Goal: Information Seeking & Learning: Check status

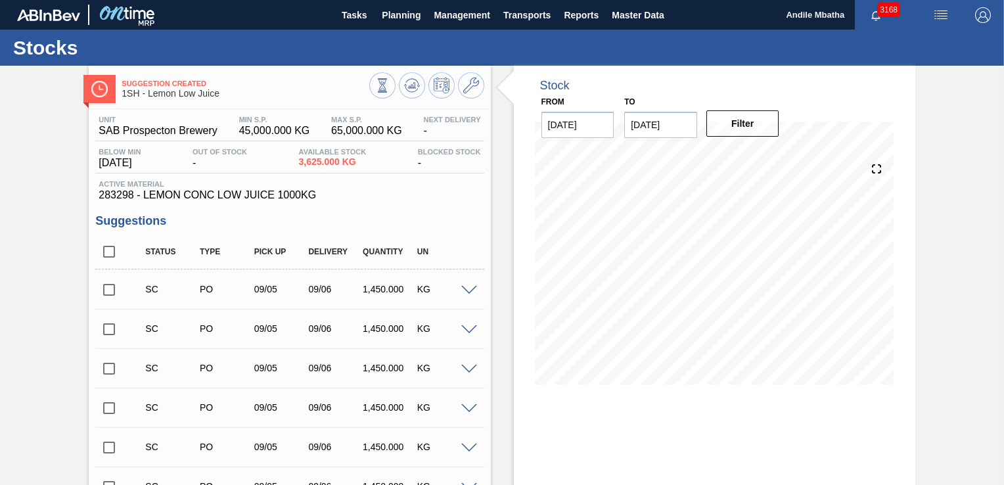
scroll to position [1683, 0]
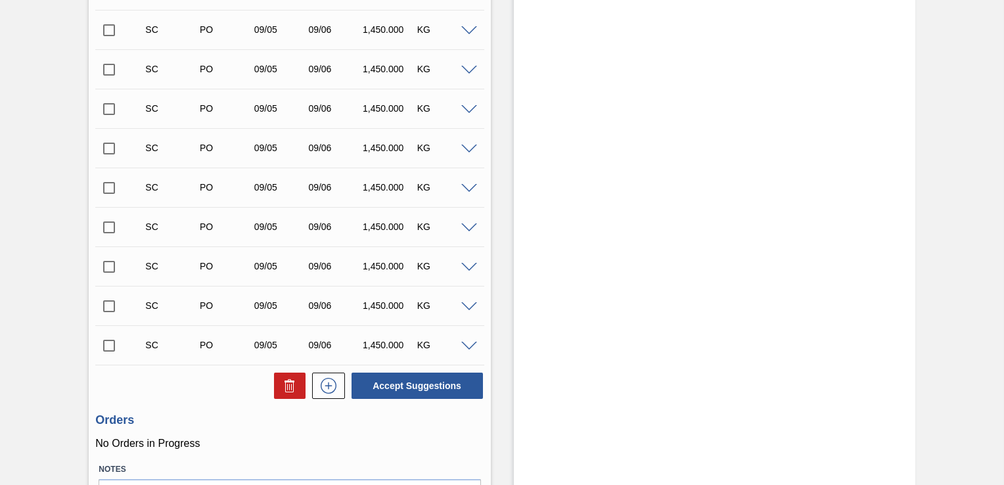
scroll to position [1683, 0]
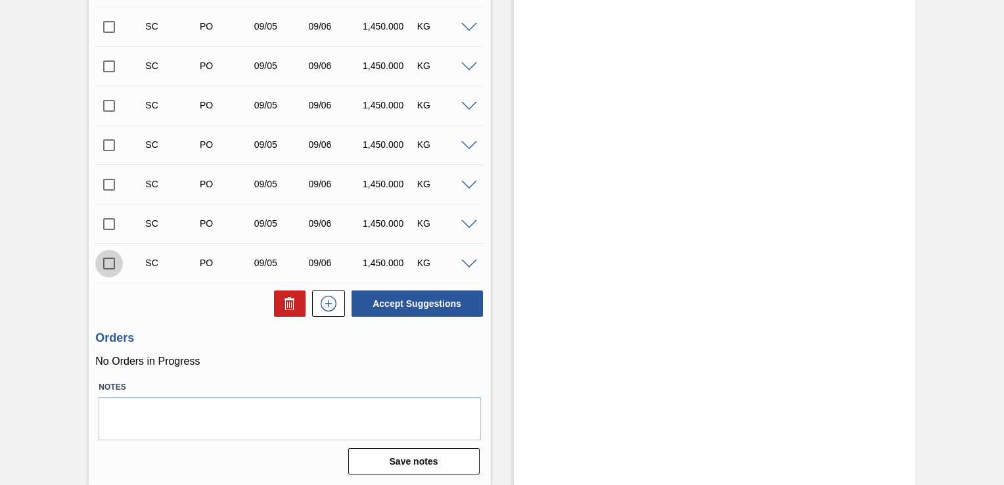
click at [107, 263] on input "checkbox" at bounding box center [109, 264] width 28 height 28
click at [459, 306] on button "Accept Suggestions" at bounding box center [417, 304] width 131 height 26
checkbox input "false"
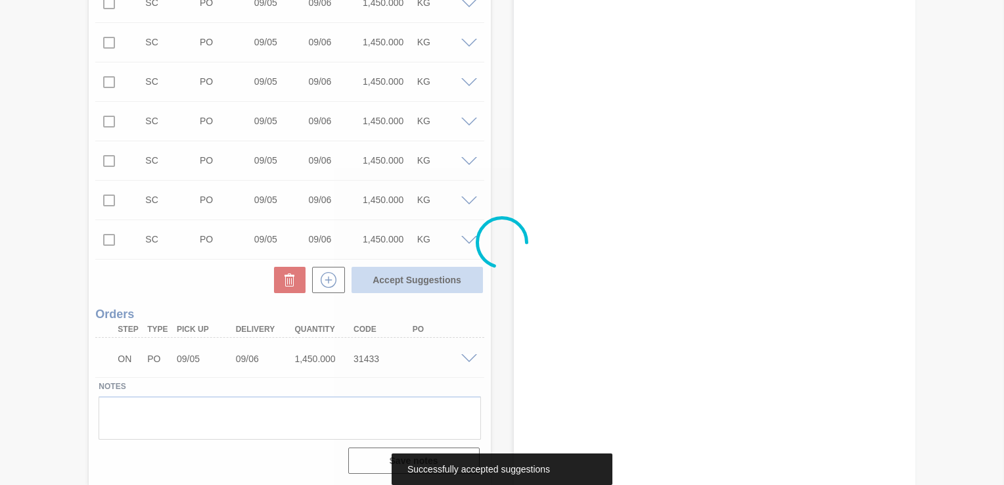
scroll to position [1666, 0]
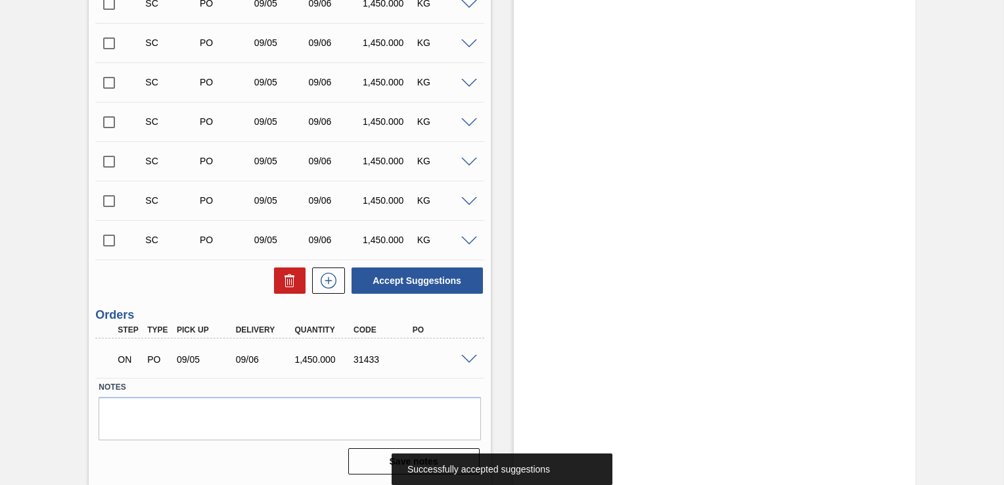
click at [468, 359] on span at bounding box center [469, 360] width 16 height 10
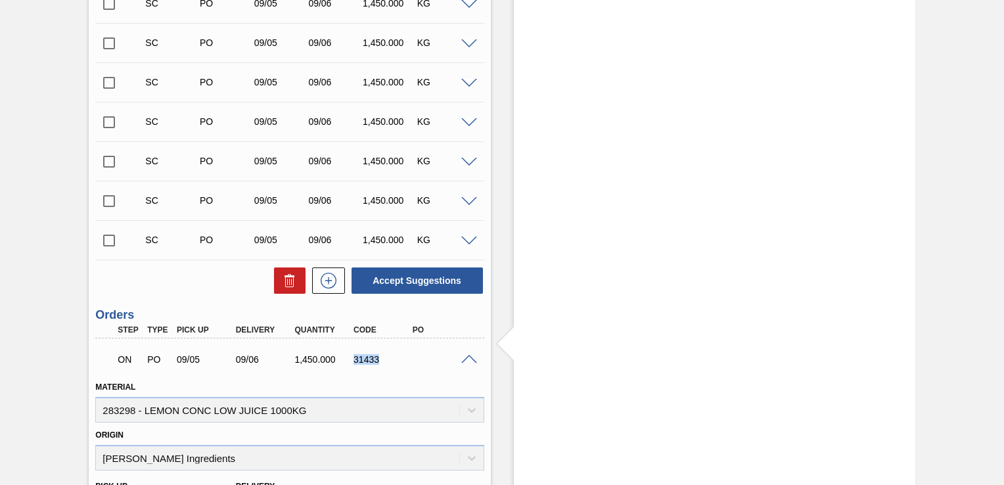
drag, startPoint x: 379, startPoint y: 359, endPoint x: 352, endPoint y: 361, distance: 27.1
click at [352, 361] on div "31433" at bounding box center [382, 359] width 64 height 11
copy div "31433"
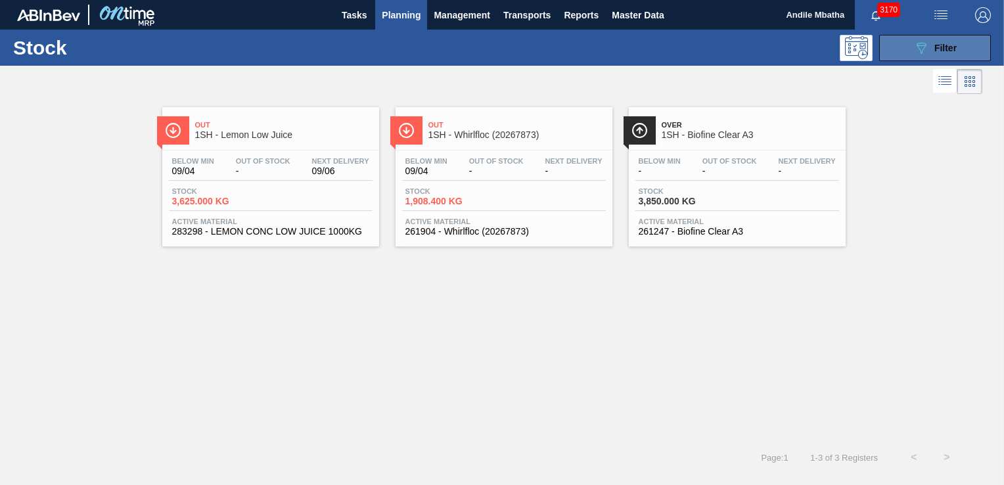
click at [921, 50] on icon "089F7B8B-B2A5-4AFE-B5C0-19BA573D28AC" at bounding box center [922, 48] width 16 height 16
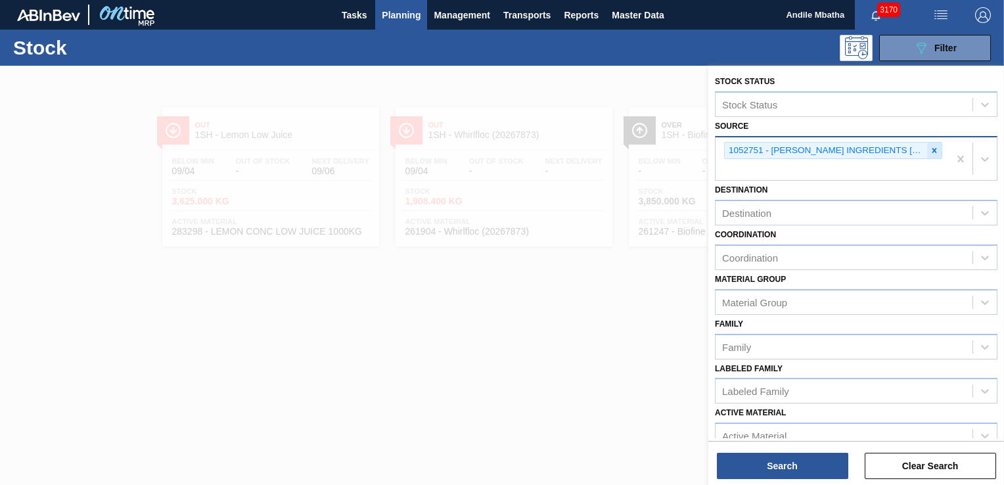
click at [937, 150] on icon at bounding box center [934, 150] width 9 height 9
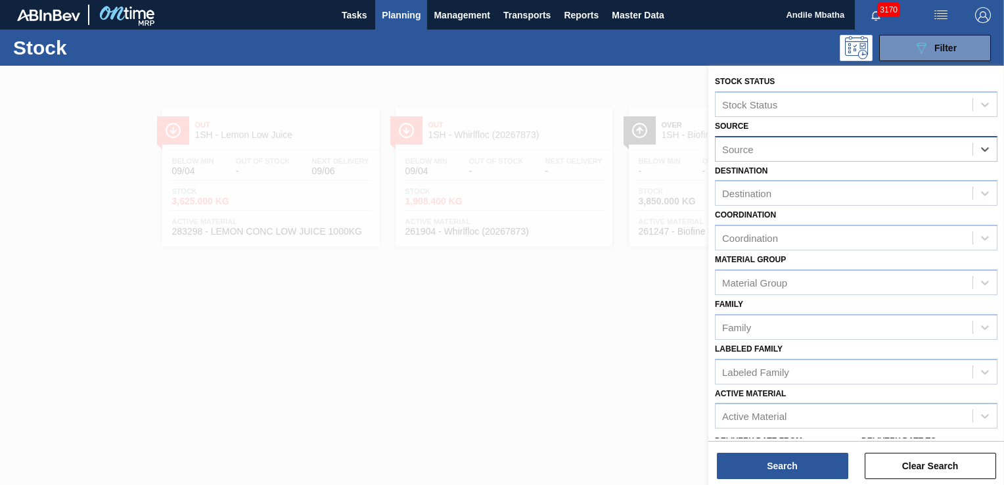
click at [841, 149] on div "Source" at bounding box center [844, 148] width 257 height 19
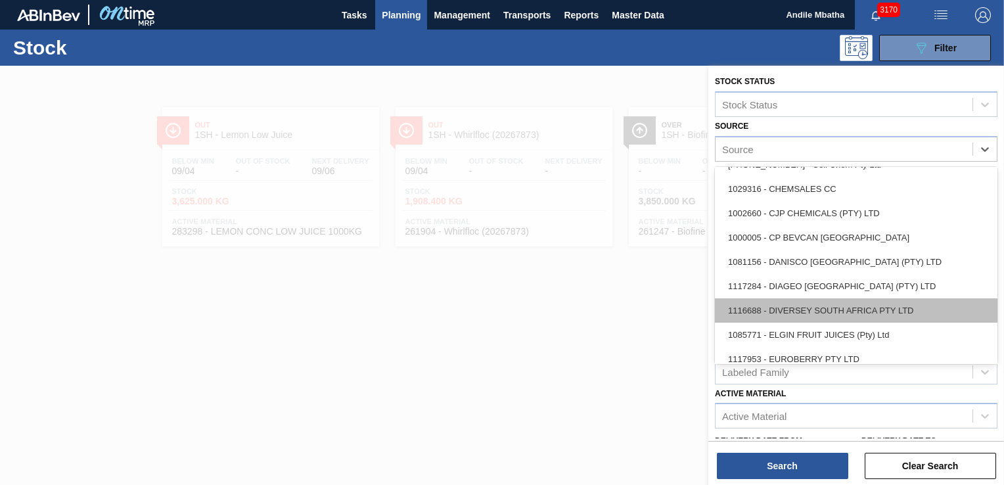
scroll to position [131, 0]
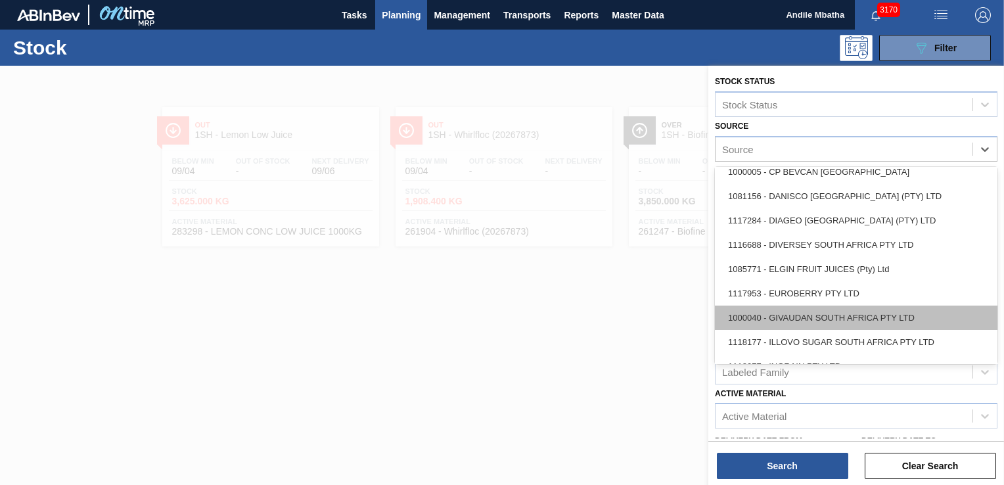
click at [806, 317] on div "1000040 - GIVAUDAN SOUTH AFRICA PTY LTD" at bounding box center [856, 318] width 283 height 24
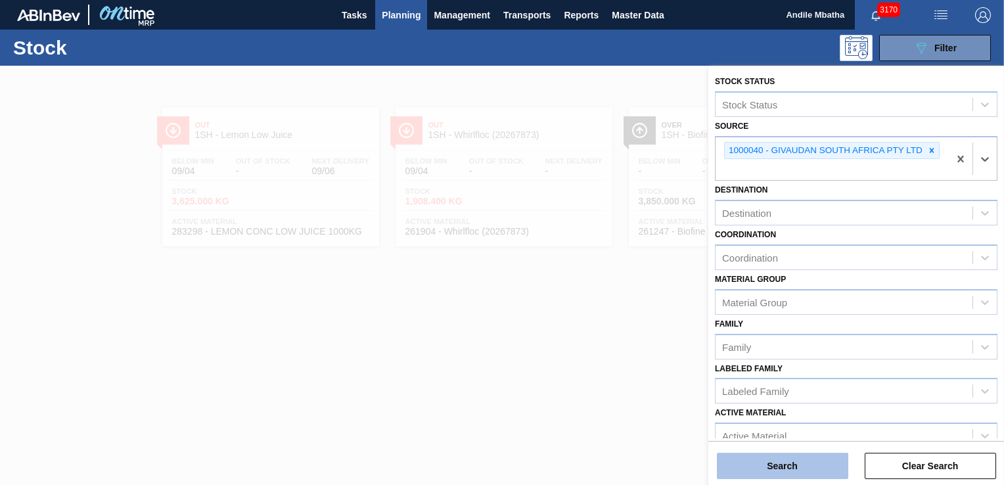
click at [799, 463] on button "Search" at bounding box center [782, 466] width 131 height 26
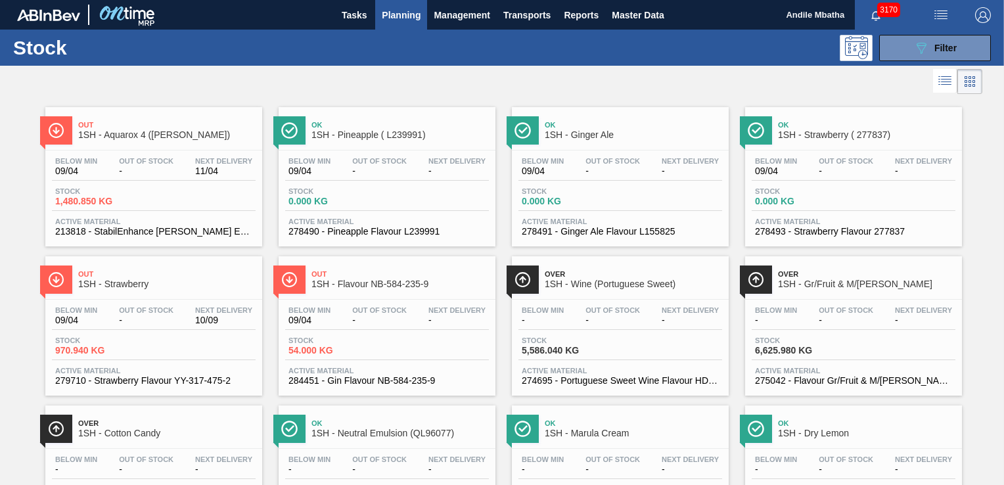
click at [132, 193] on span "Stock" at bounding box center [101, 191] width 92 height 8
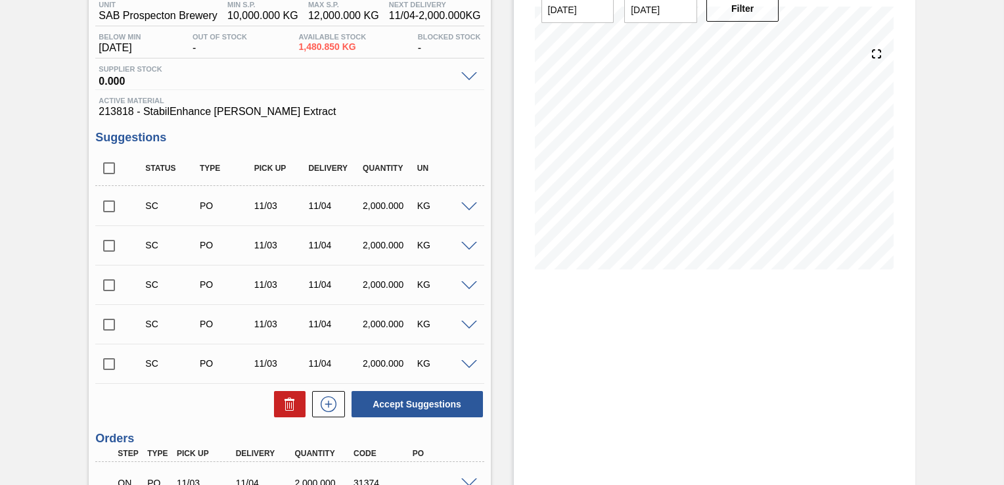
scroll to position [239, 0]
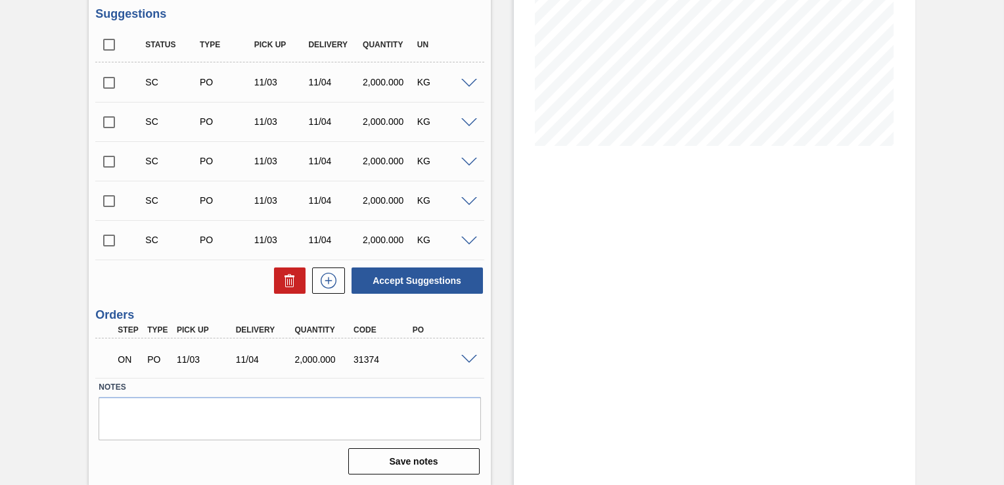
click at [471, 355] on span at bounding box center [469, 360] width 16 height 10
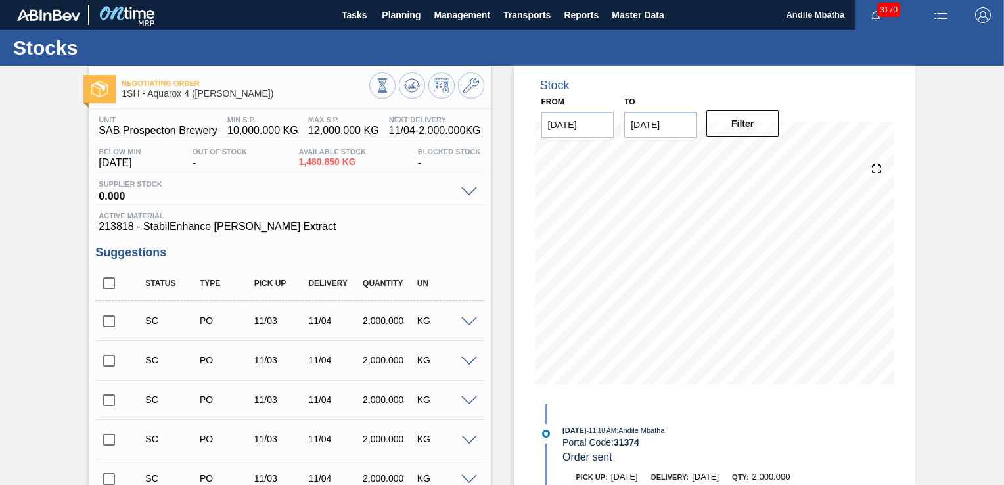
scroll to position [263, 0]
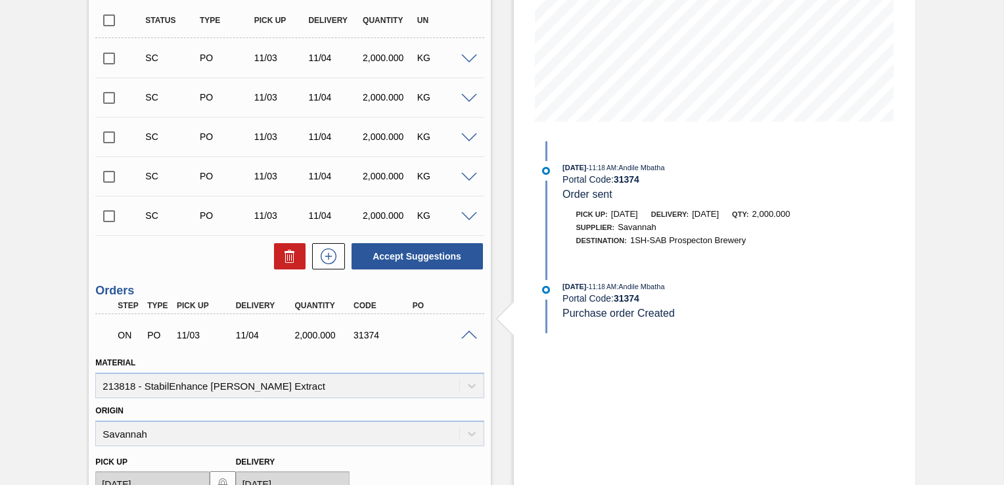
click at [465, 216] on span at bounding box center [469, 217] width 16 height 10
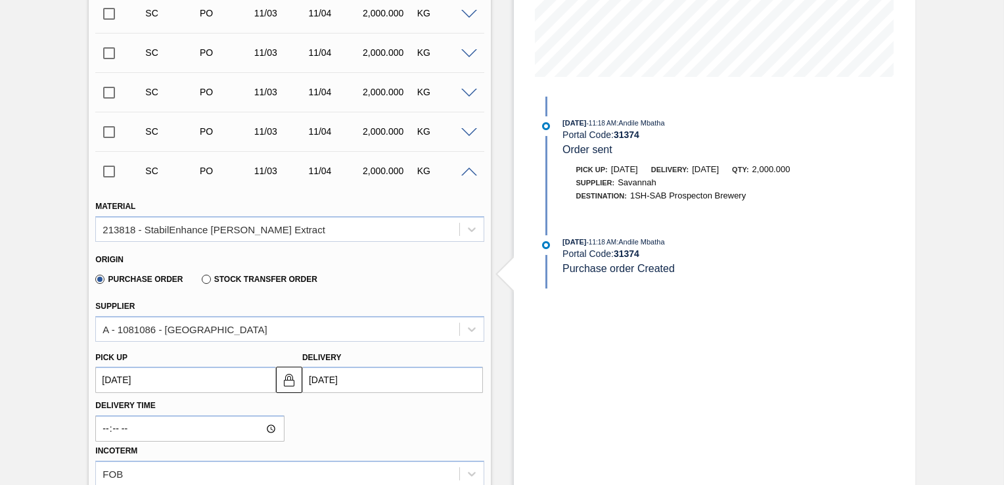
scroll to position [329, 0]
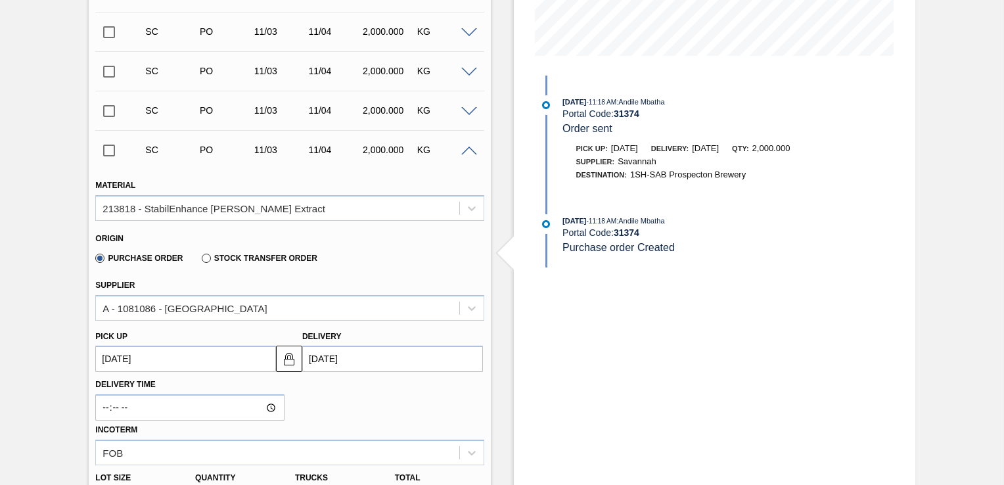
click at [466, 151] on span at bounding box center [469, 152] width 16 height 10
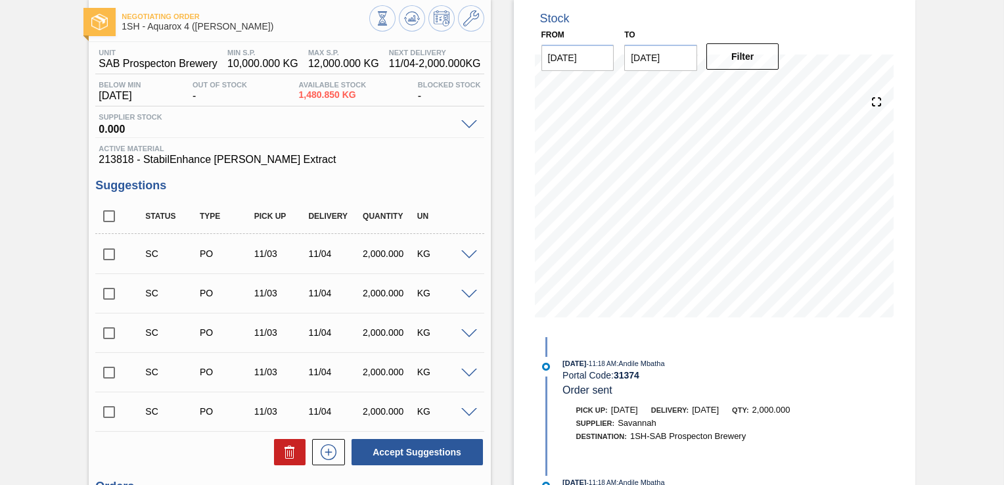
scroll to position [66, 0]
click at [468, 256] on span at bounding box center [469, 257] width 16 height 10
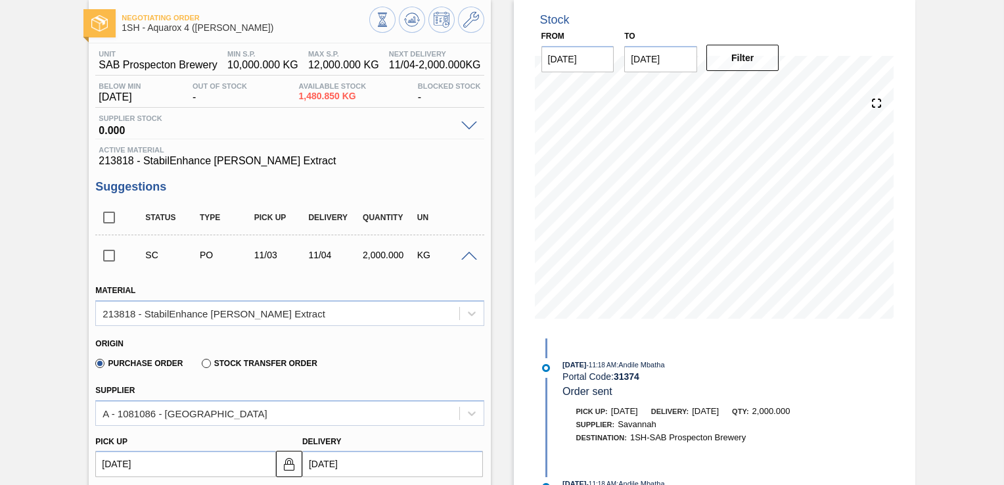
click at [468, 254] on span at bounding box center [469, 257] width 16 height 10
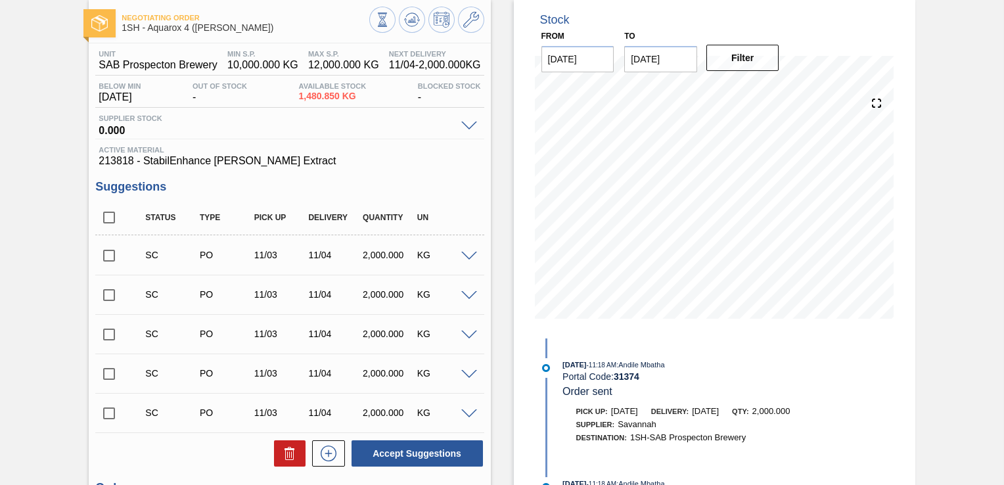
click at [465, 334] on span at bounding box center [469, 336] width 16 height 10
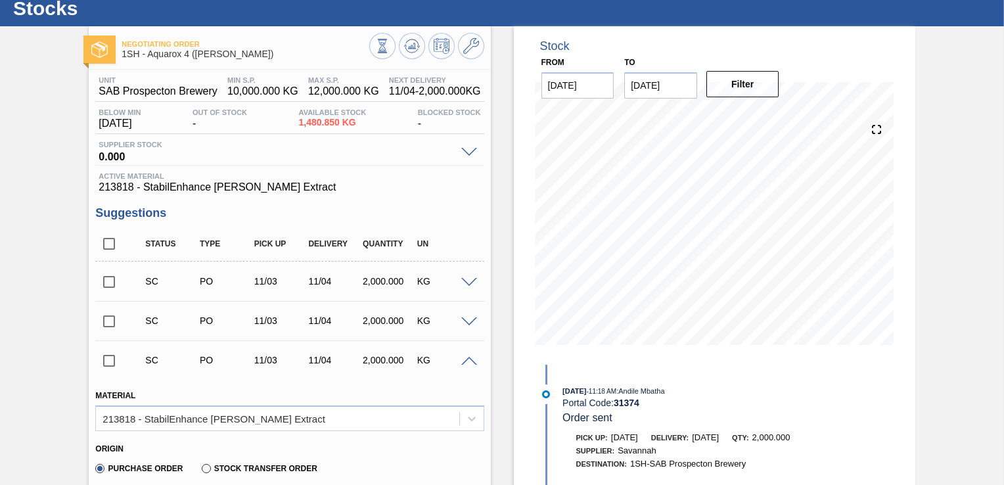
scroll to position [0, 0]
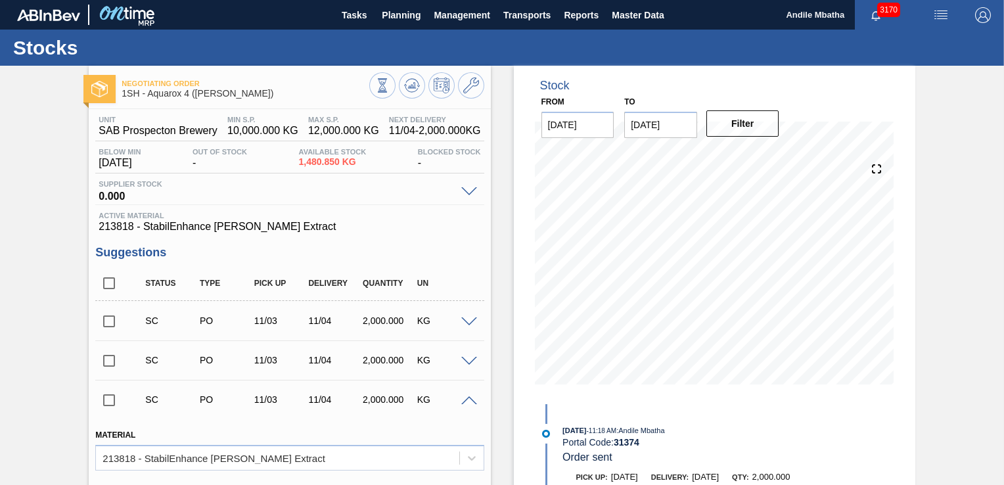
click at [469, 398] on span at bounding box center [469, 401] width 16 height 10
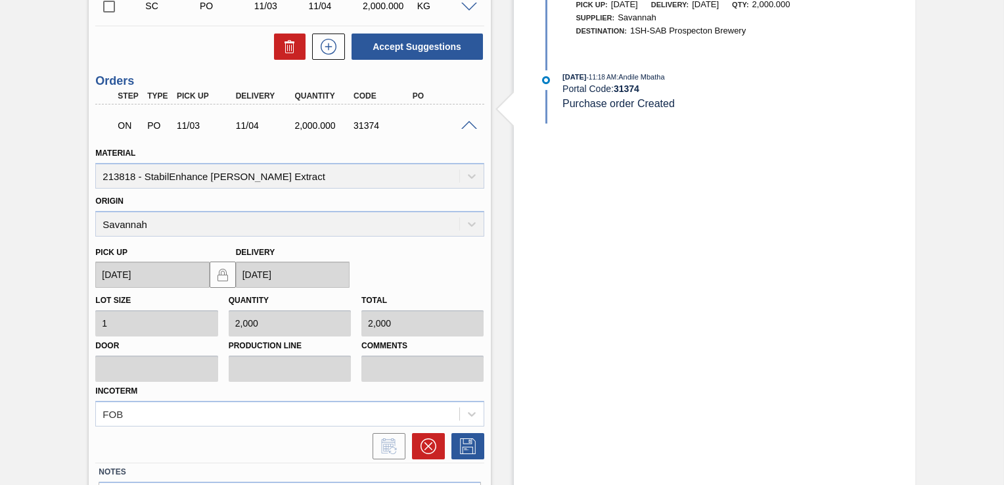
scroll to position [555, 0]
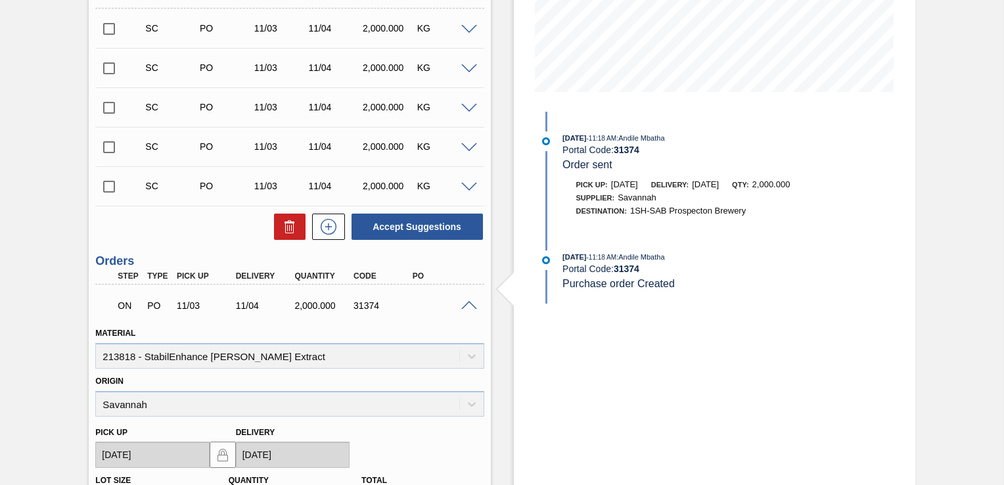
click at [471, 301] on span at bounding box center [469, 306] width 16 height 10
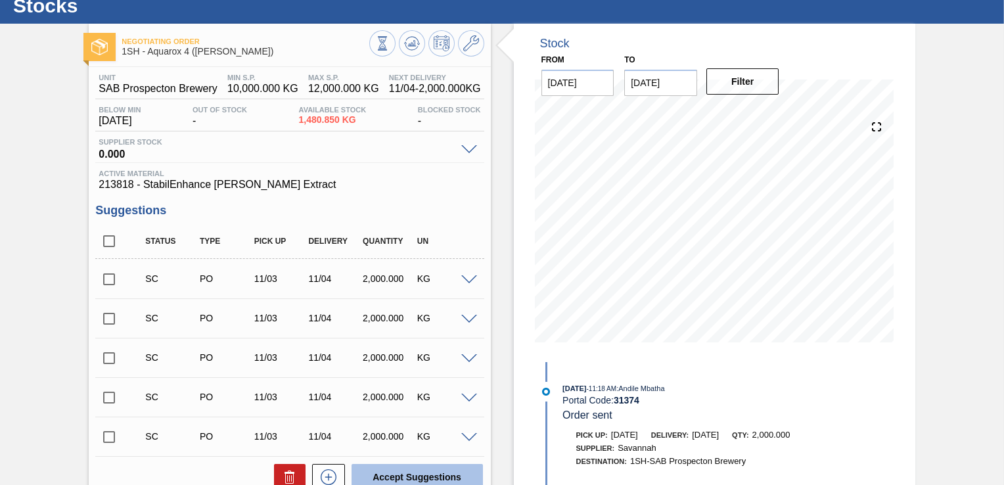
scroll to position [0, 0]
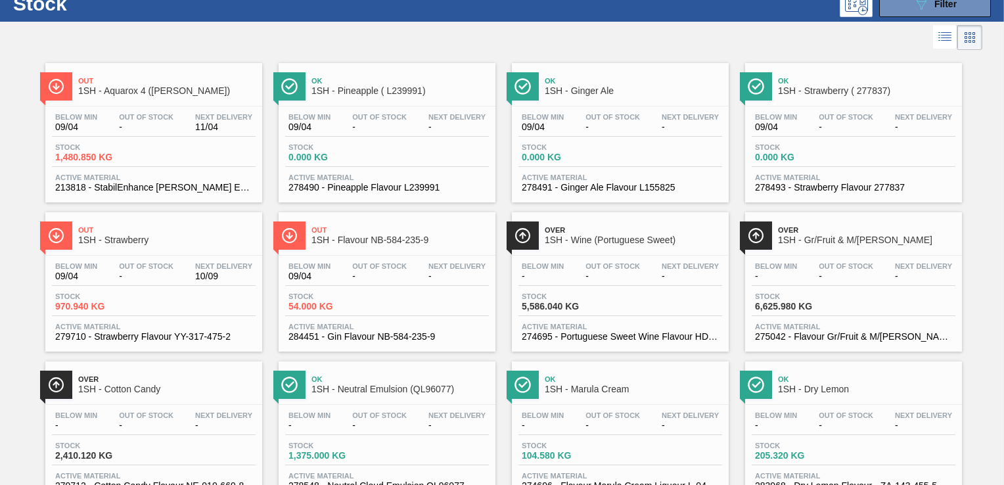
scroll to position [91, 0]
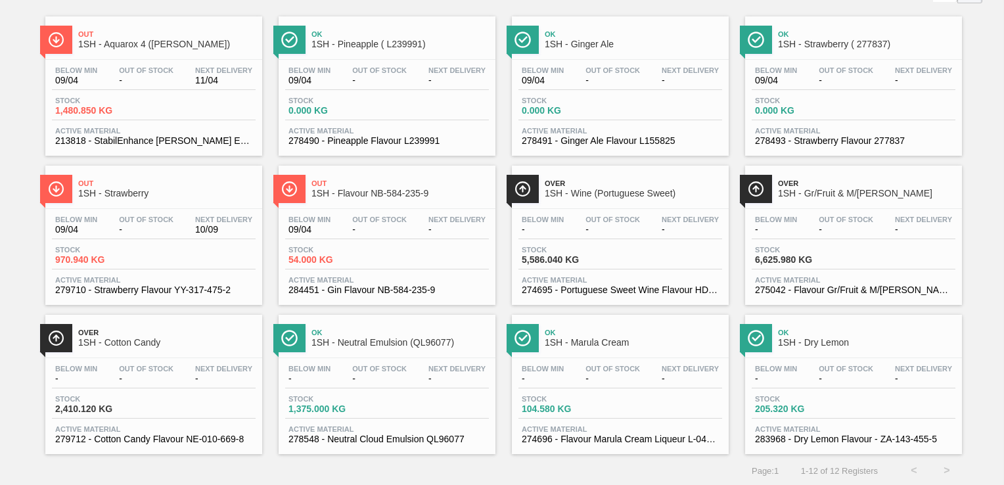
click at [135, 108] on span "1,480.850 KG" at bounding box center [101, 111] width 92 height 10
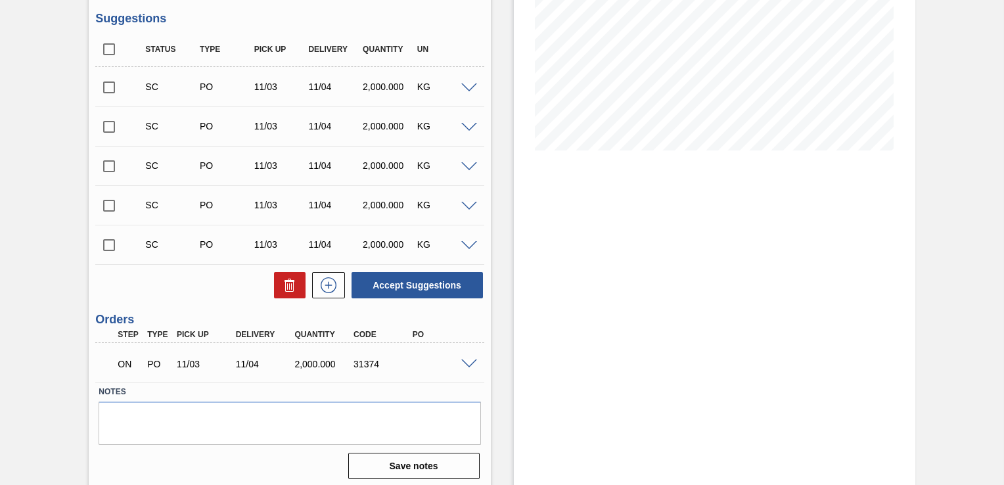
scroll to position [239, 0]
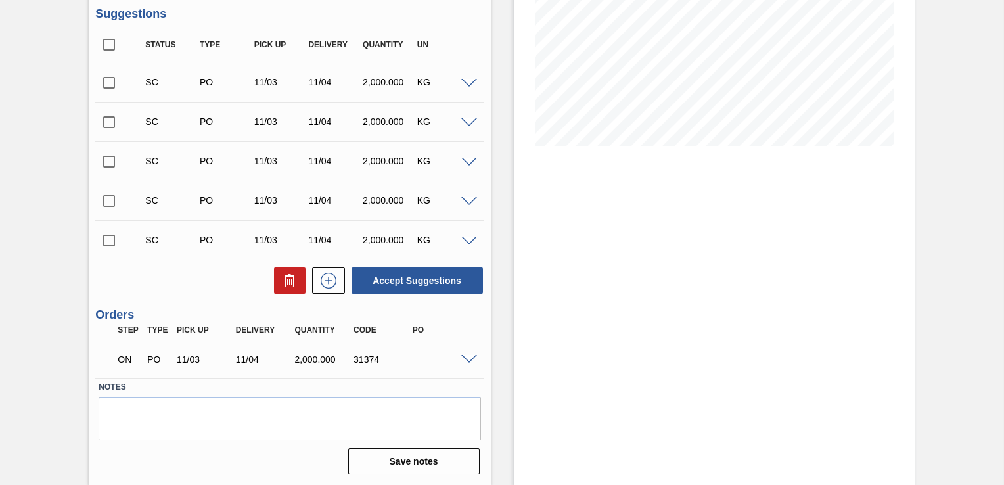
click at [469, 356] on span at bounding box center [469, 360] width 16 height 10
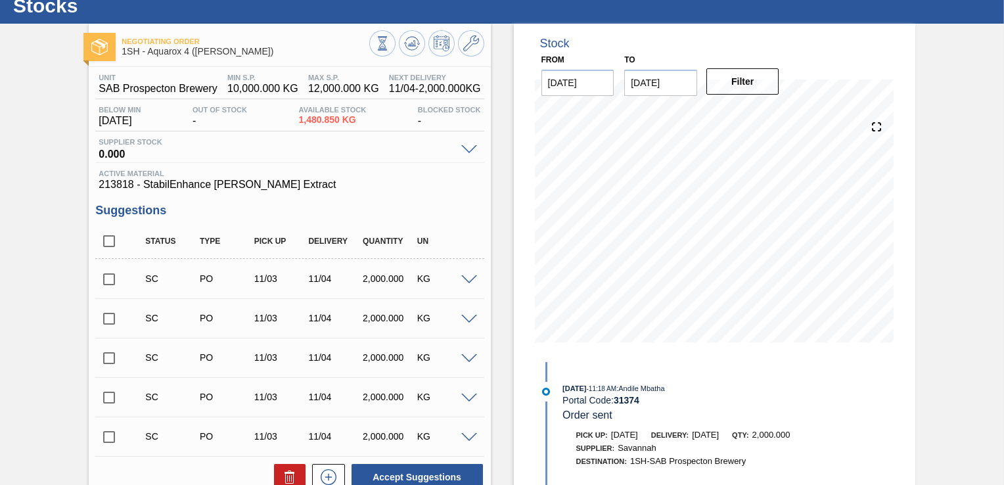
scroll to position [41, 0]
